Goal: Task Accomplishment & Management: Use online tool/utility

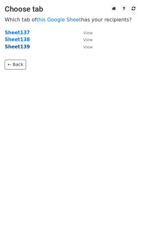
click at [22, 49] on strong "Sheet139" at bounding box center [17, 47] width 25 height 6
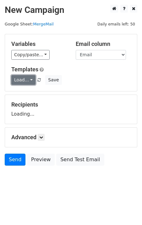
click at [27, 79] on link "Load..." at bounding box center [23, 80] width 24 height 10
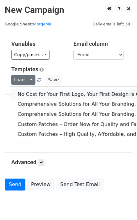
click at [37, 94] on link "No Cost for Your First Logo, Your First Design Is On Us!" at bounding box center [128, 94] width 236 height 10
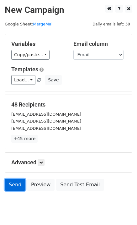
click at [16, 184] on link "Send" at bounding box center [15, 185] width 21 height 12
click at [15, 186] on link "Send" at bounding box center [15, 185] width 21 height 12
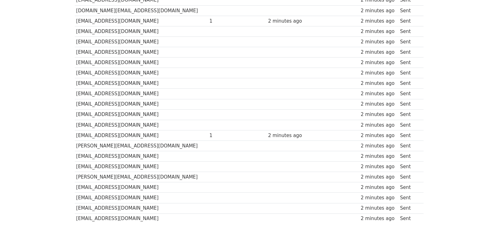
scroll to position [416, 0]
